Goal: Transaction & Acquisition: Purchase product/service

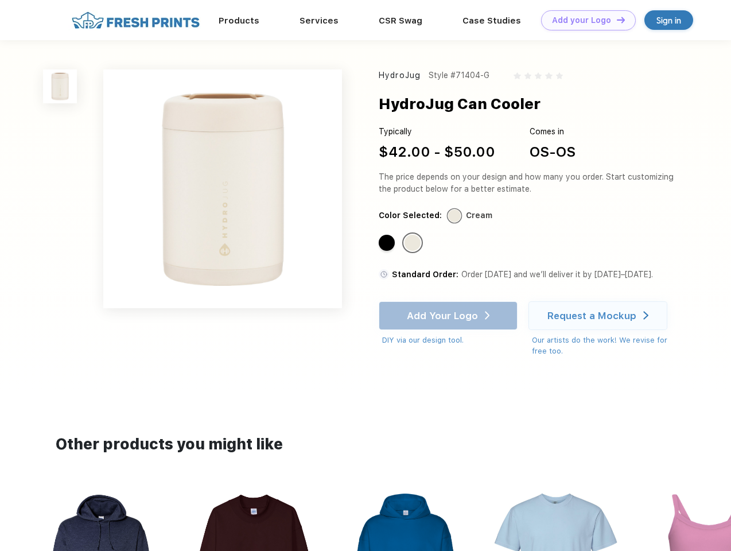
click at [584, 20] on link "Add your Logo Design Tool" at bounding box center [588, 20] width 95 height 20
click at [0, 0] on div "Design Tool" at bounding box center [0, 0] width 0 height 0
click at [616, 20] on link "Add your Logo Design Tool" at bounding box center [588, 20] width 95 height 20
click at [60, 86] on img at bounding box center [60, 86] width 34 height 34
click at [388, 243] on div "Standard Color" at bounding box center [387, 243] width 16 height 16
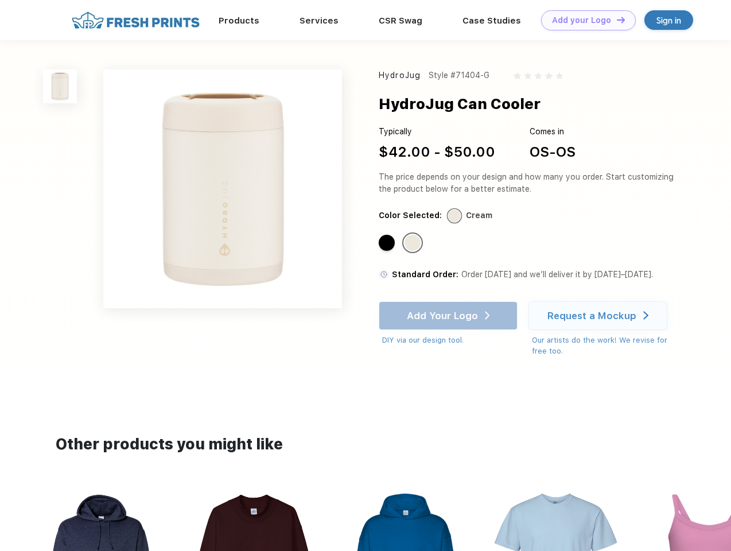
click at [414, 243] on div "Standard Color" at bounding box center [412, 243] width 16 height 16
click at [449, 316] on div "Add Your Logo DIY via our design tool. Ah shoot! This product isn't up in our d…" at bounding box center [448, 323] width 139 height 45
click at [599, 316] on div "Request a Mockup" at bounding box center [591, 315] width 89 height 11
click at [365, 520] on img at bounding box center [405, 562] width 128 height 146
